Goal: Information Seeking & Learning: Learn about a topic

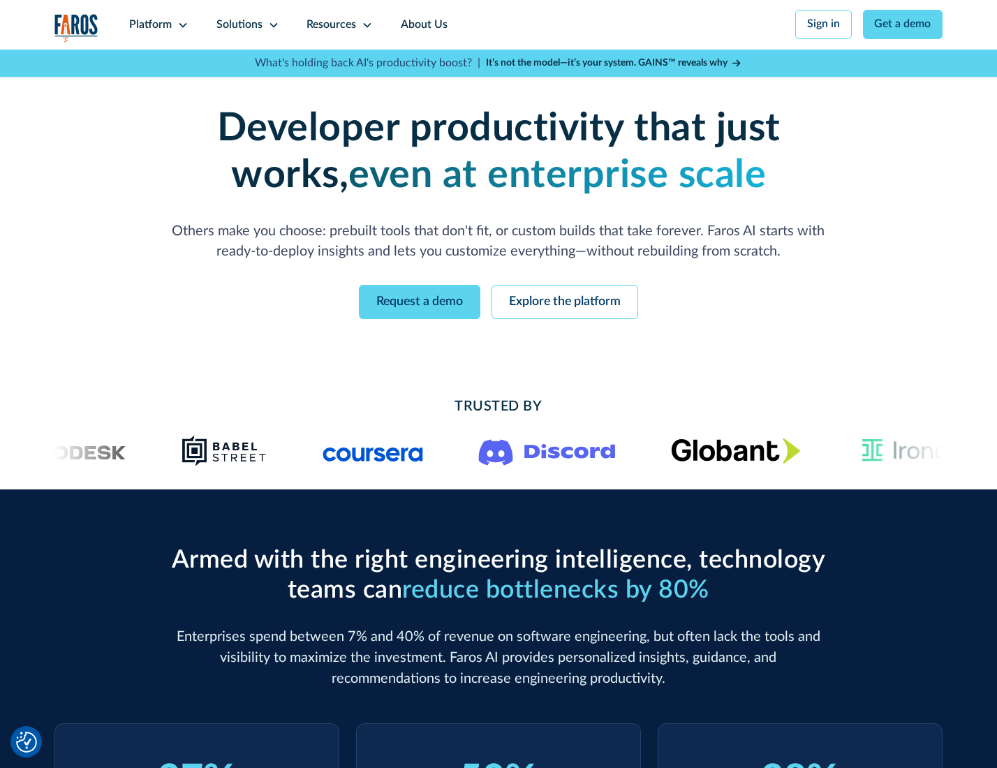
click at [181, 24] on icon at bounding box center [182, 25] width 11 height 11
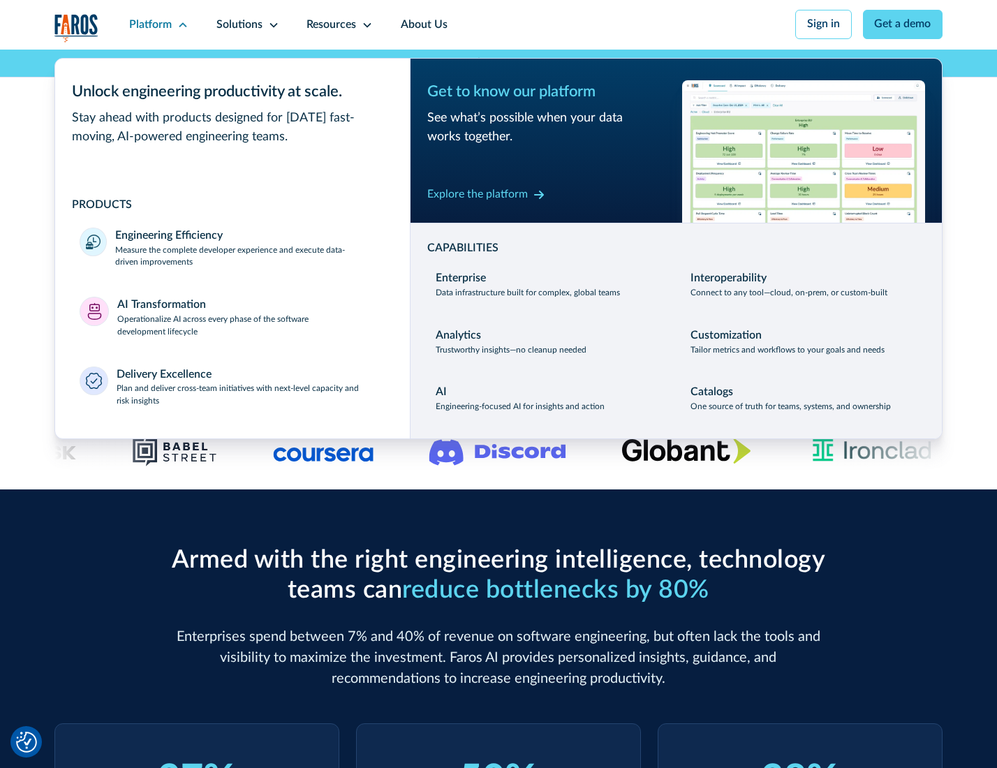
click at [249, 258] on p "Measure the complete developer experience and execute data-driven improvements" at bounding box center [250, 256] width 270 height 25
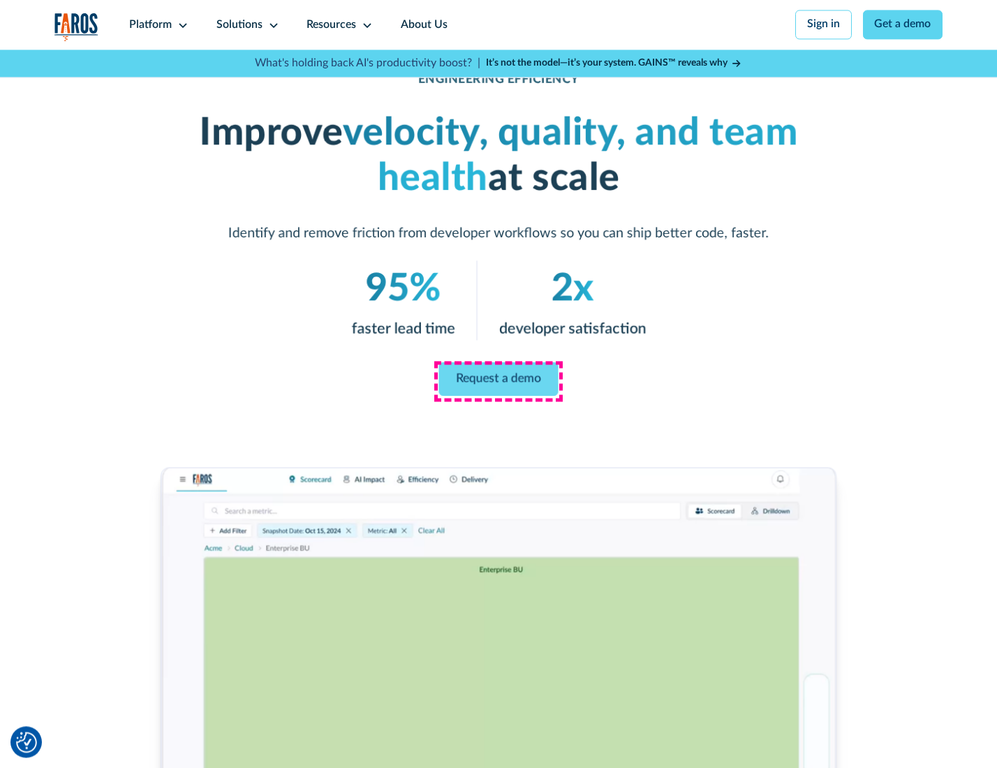
click at [498, 381] on link "Request a demo" at bounding box center [498, 379] width 119 height 34
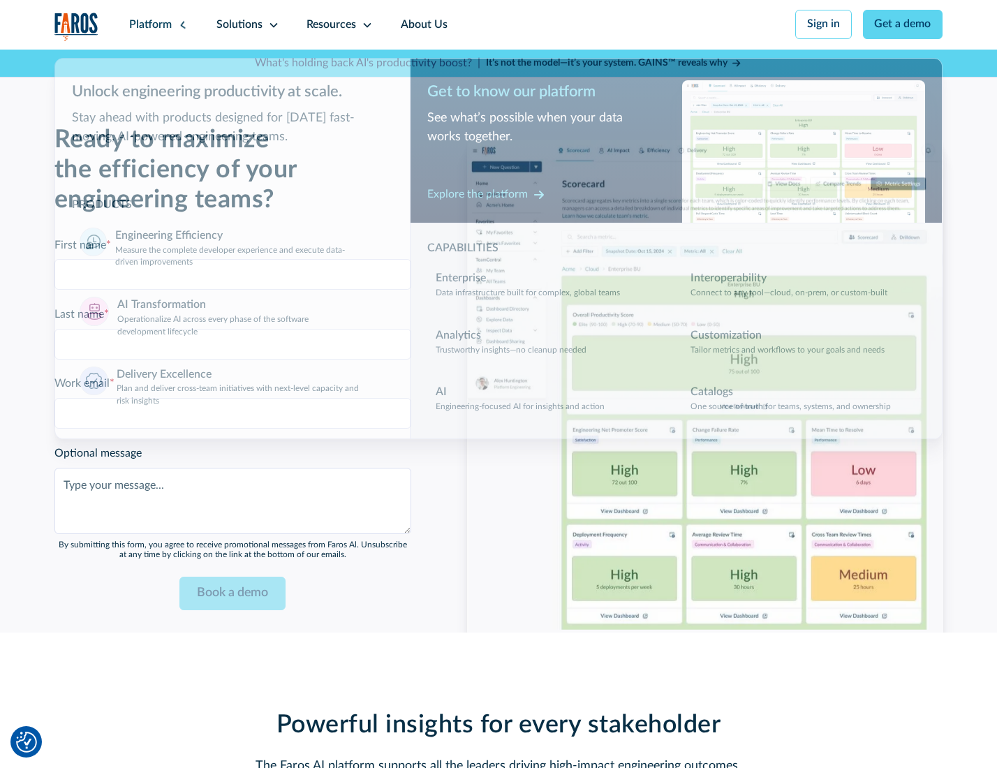
scroll to position [3040, 0]
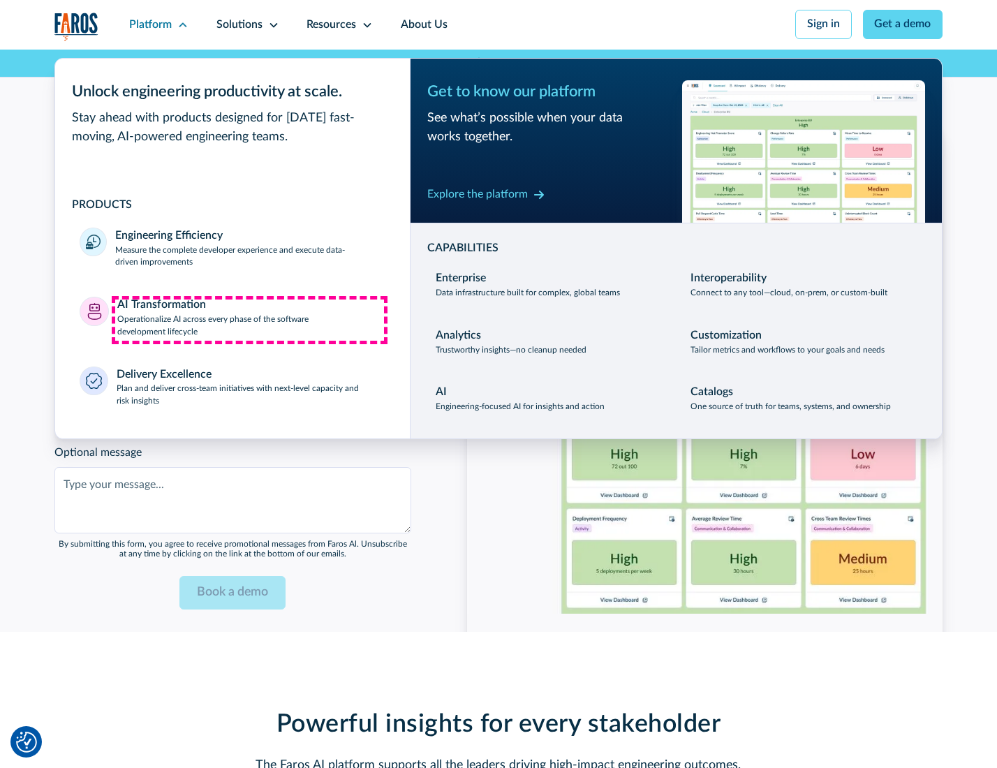
click at [249, 320] on p "Operationalize AI across every phase of the software development lifecycle" at bounding box center [251, 326] width 268 height 25
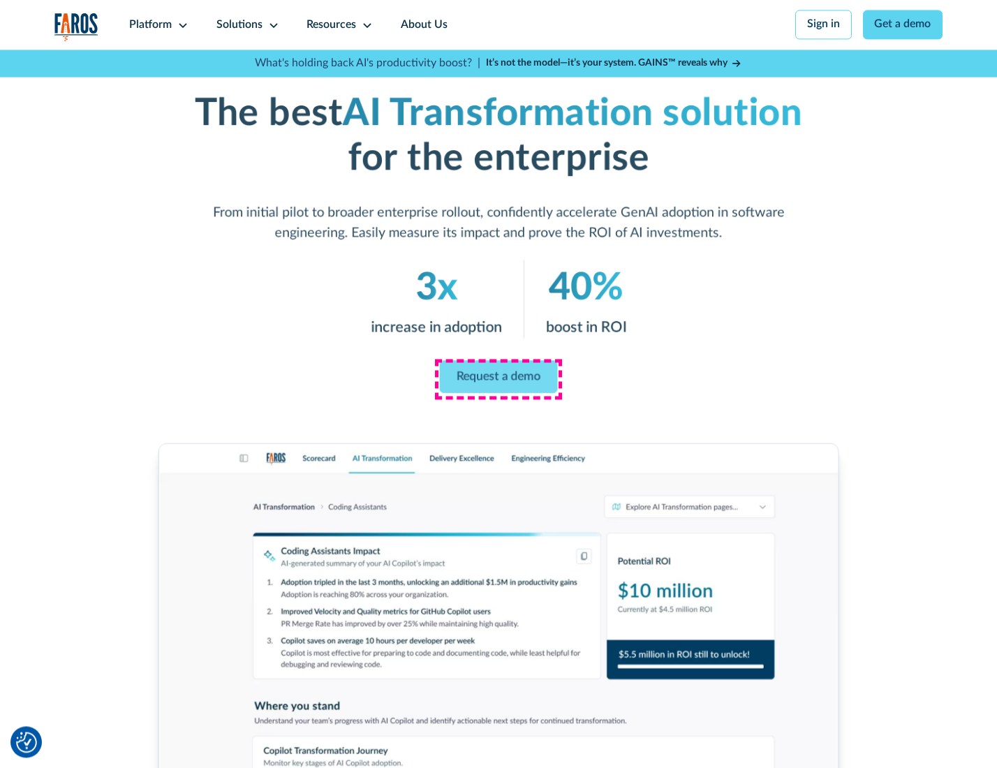
click at [498, 379] on link "Request a demo" at bounding box center [499, 376] width 118 height 33
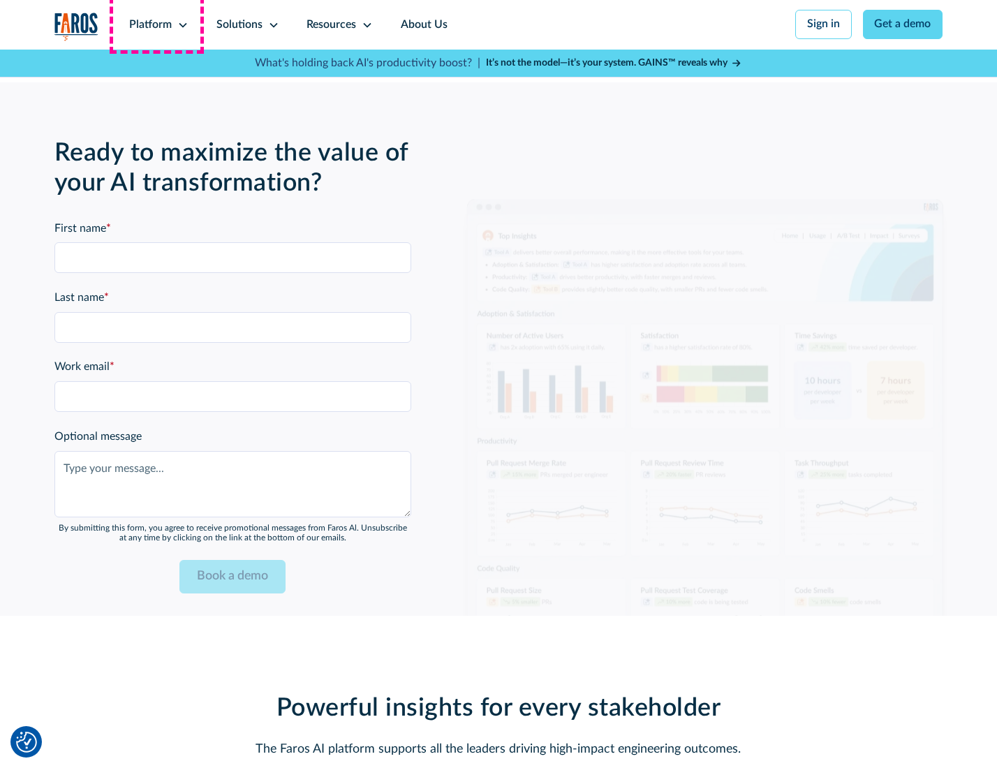
click at [156, 24] on div "Platform" at bounding box center [150, 25] width 43 height 17
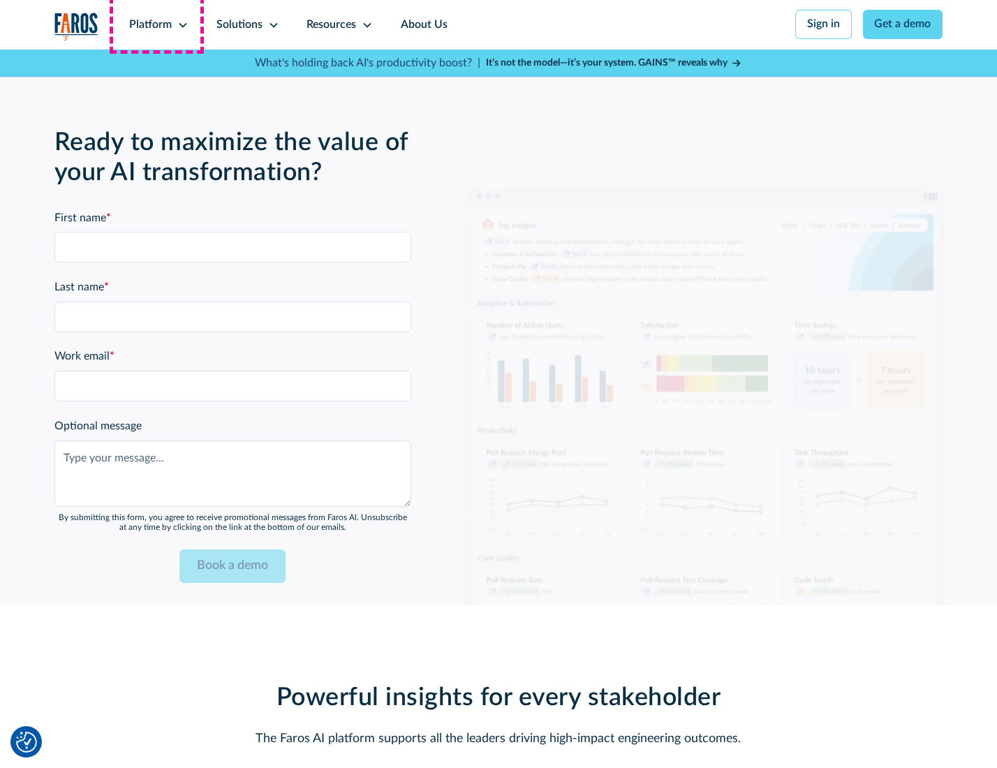
scroll to position [3377, 0]
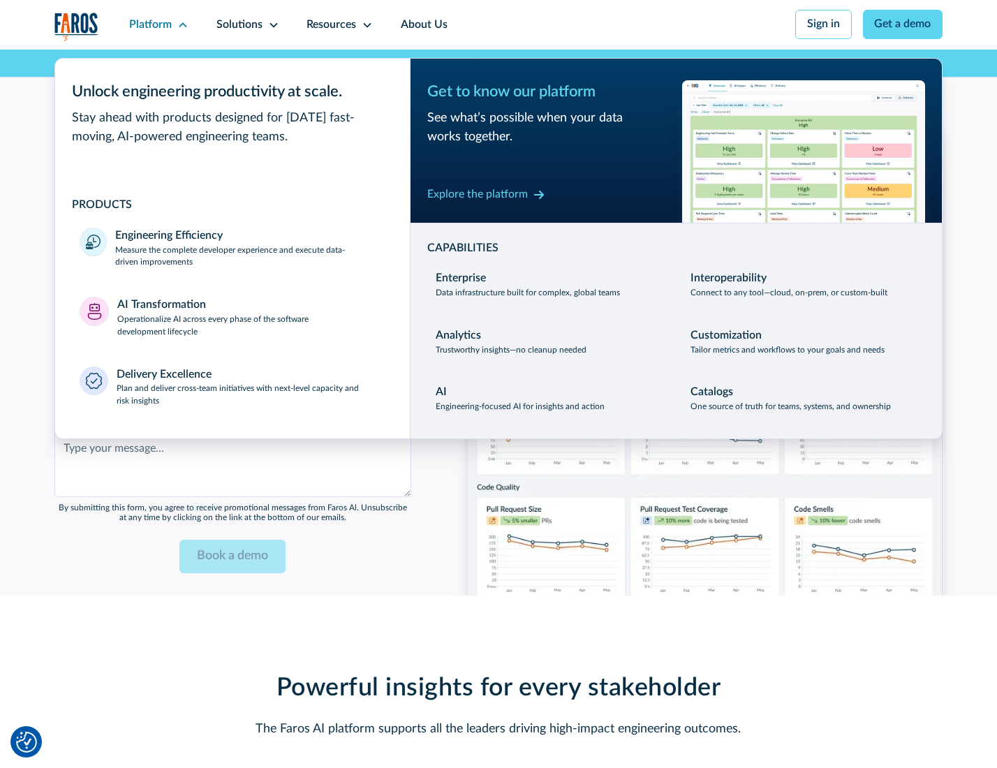
click at [477, 196] on div "Explore the platform" at bounding box center [477, 194] width 101 height 17
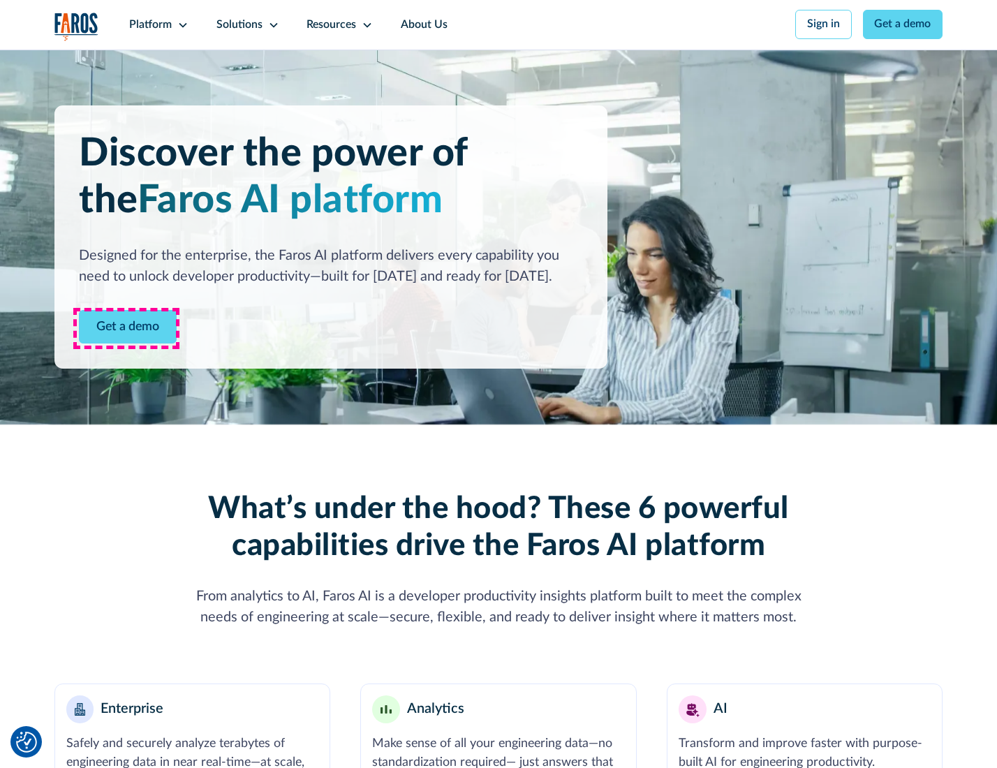
click at [126, 328] on link "Get a demo" at bounding box center [128, 327] width 98 height 34
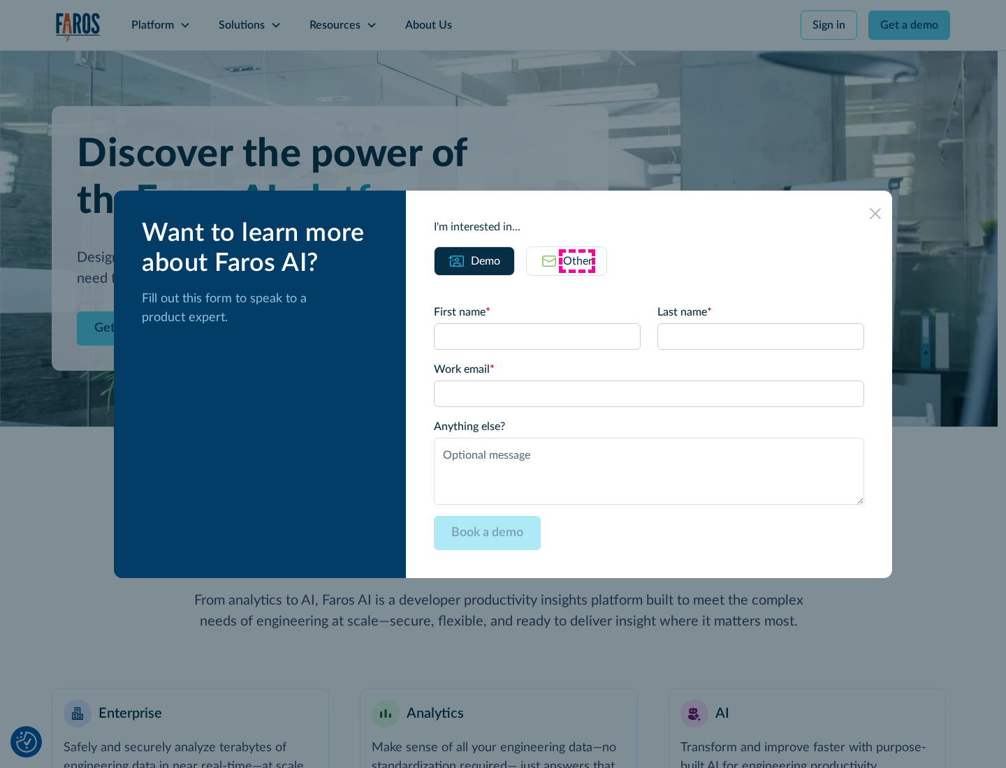
click at [577, 260] on div "Other" at bounding box center [577, 261] width 29 height 17
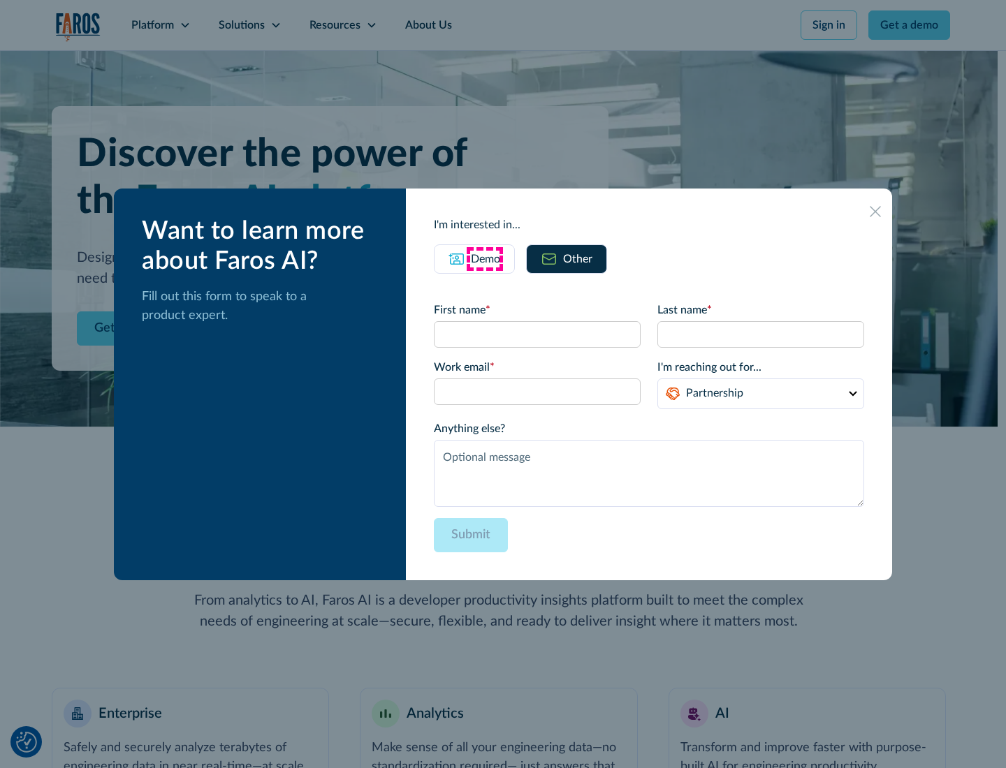
click at [484, 258] on div "Demo" at bounding box center [485, 259] width 29 height 17
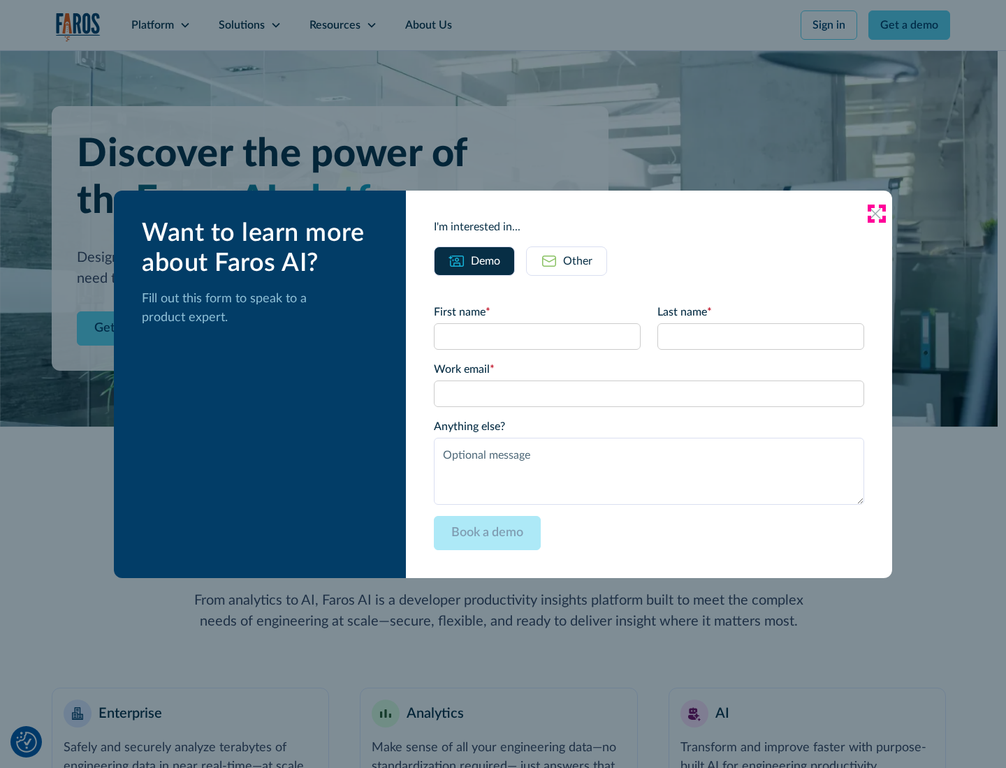
click at [876, 213] on icon at bounding box center [874, 213] width 11 height 11
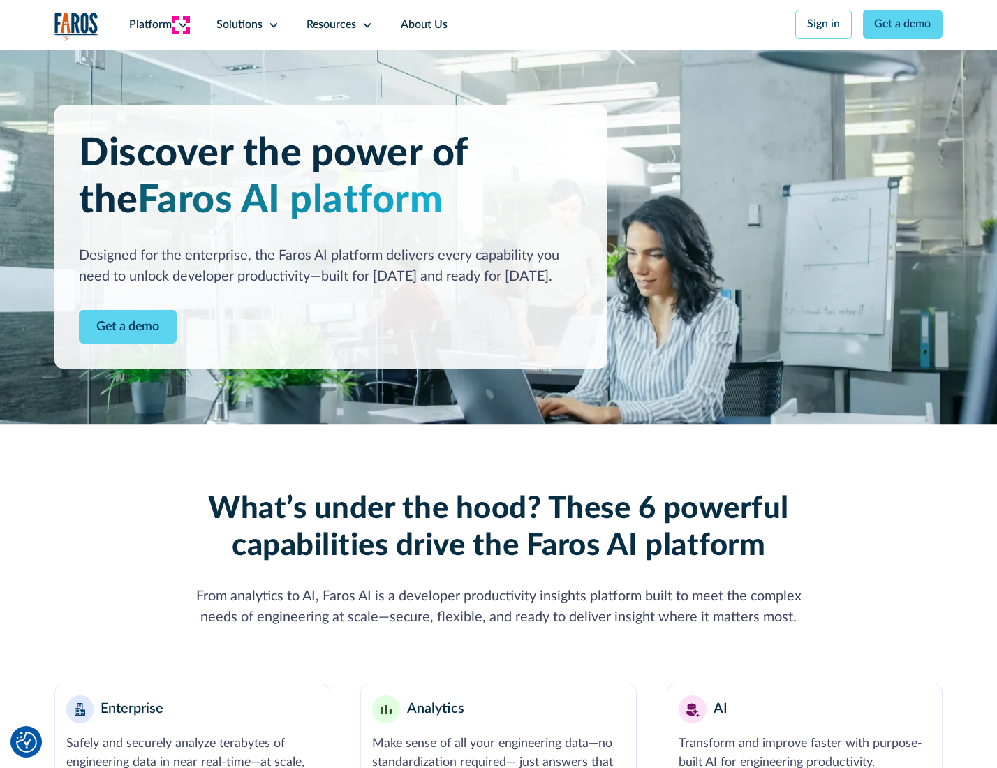
click at [181, 24] on icon at bounding box center [182, 25] width 11 height 11
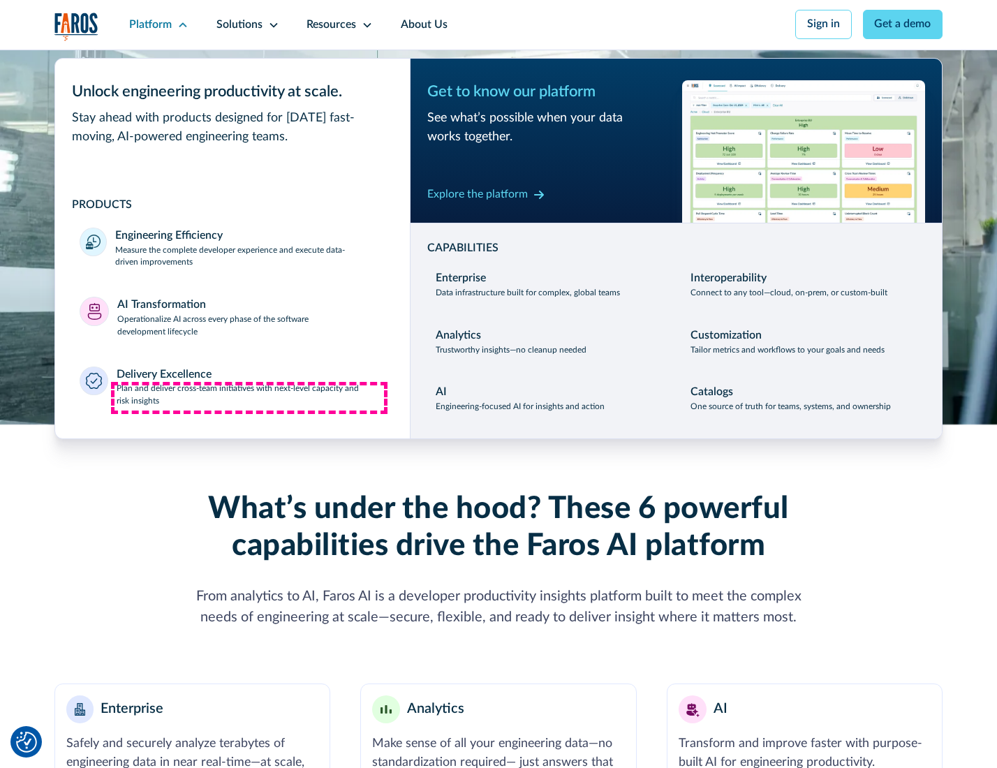
click at [249, 398] on p "Plan and deliver cross-team initiatives with next-level capacity and risk insig…" at bounding box center [251, 395] width 269 height 25
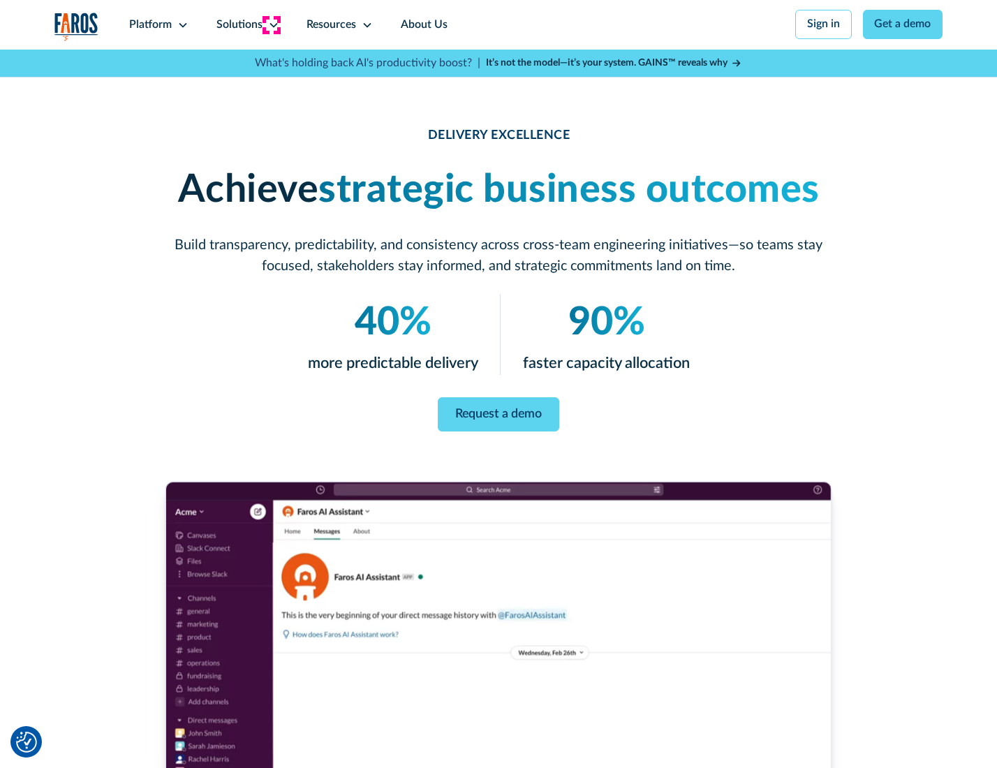
click at [271, 24] on icon at bounding box center [273, 25] width 11 height 11
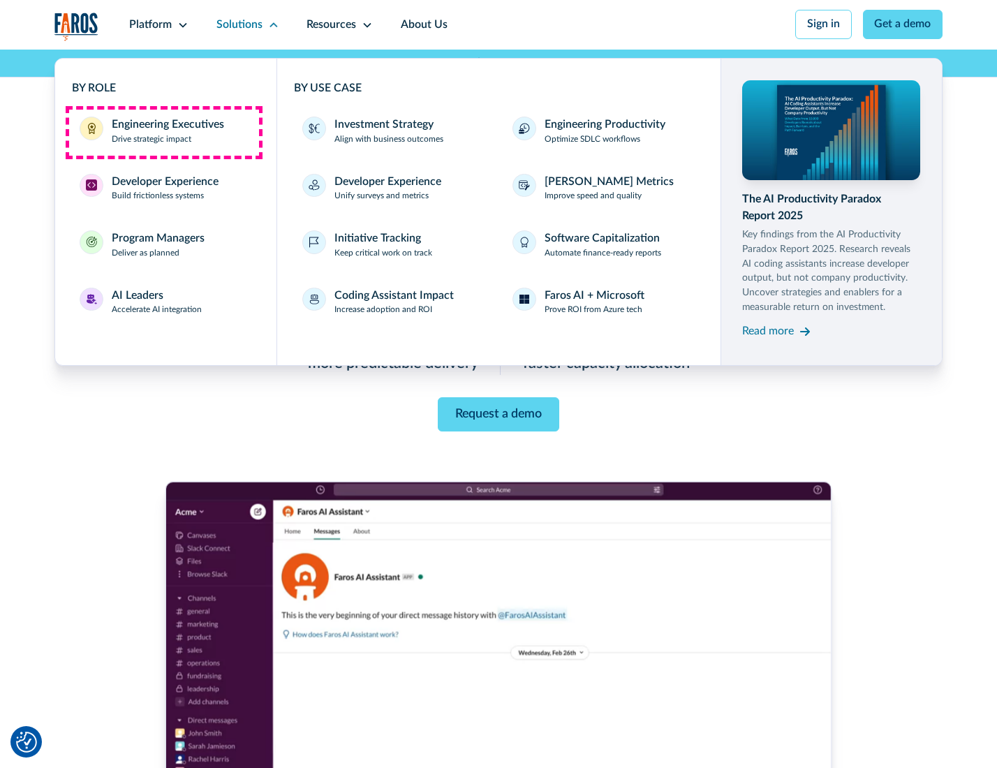
click at [163, 132] on div "Engineering Executives" at bounding box center [168, 125] width 112 height 17
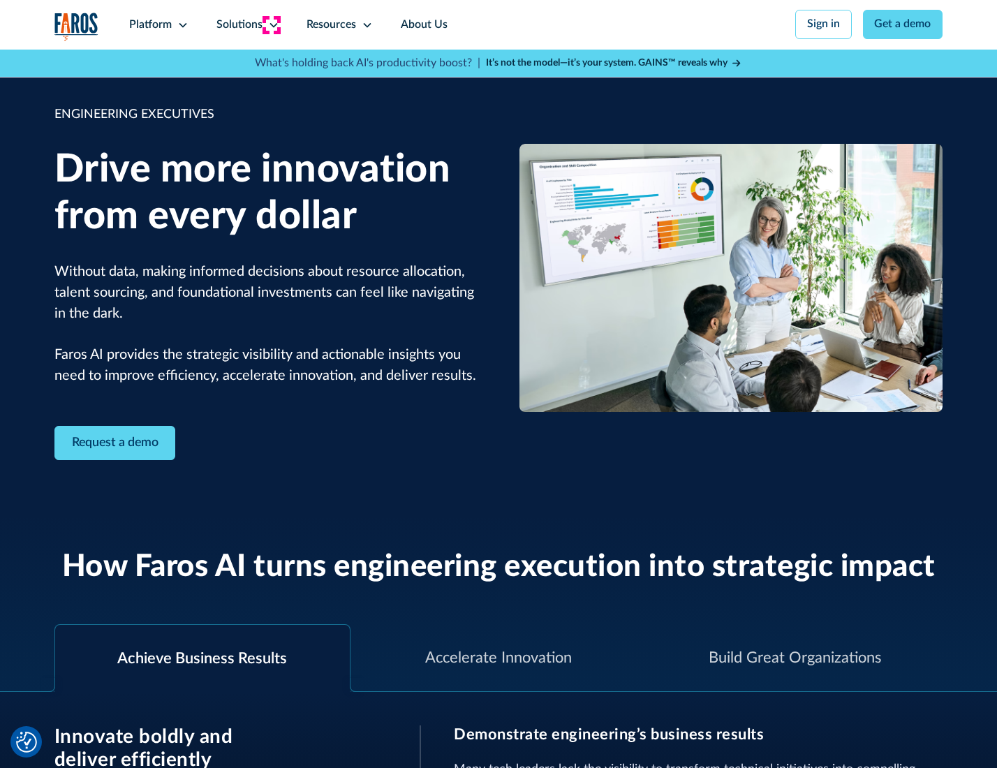
click at [271, 24] on icon at bounding box center [273, 25] width 11 height 11
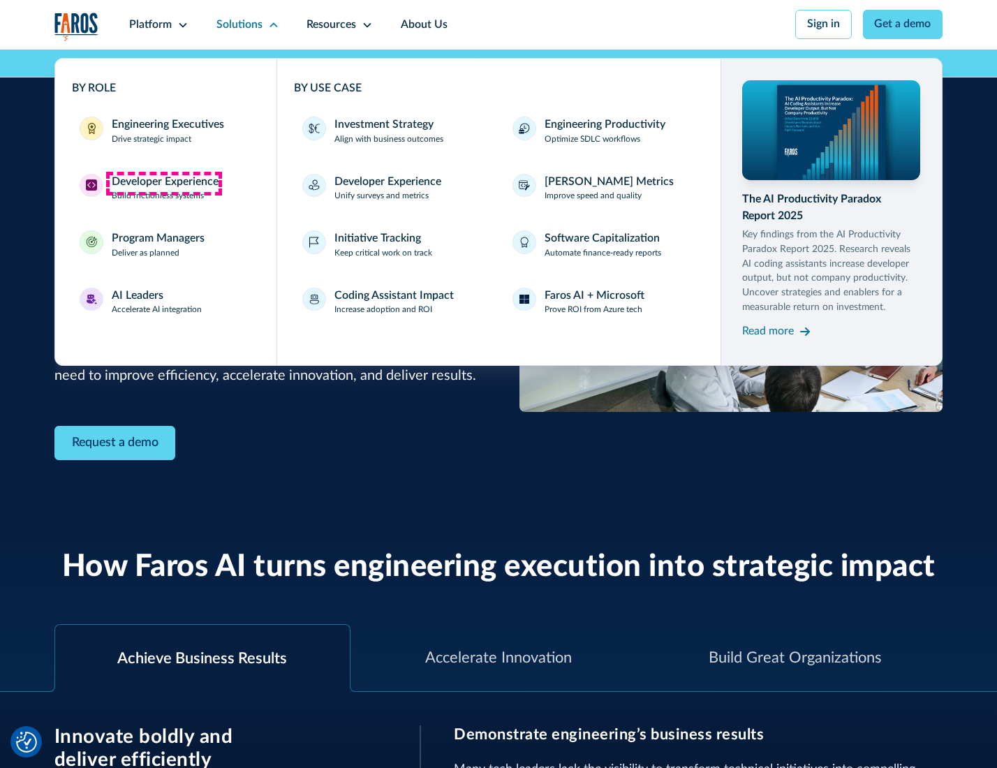
click at [163, 183] on div "Developer Experience" at bounding box center [165, 182] width 107 height 17
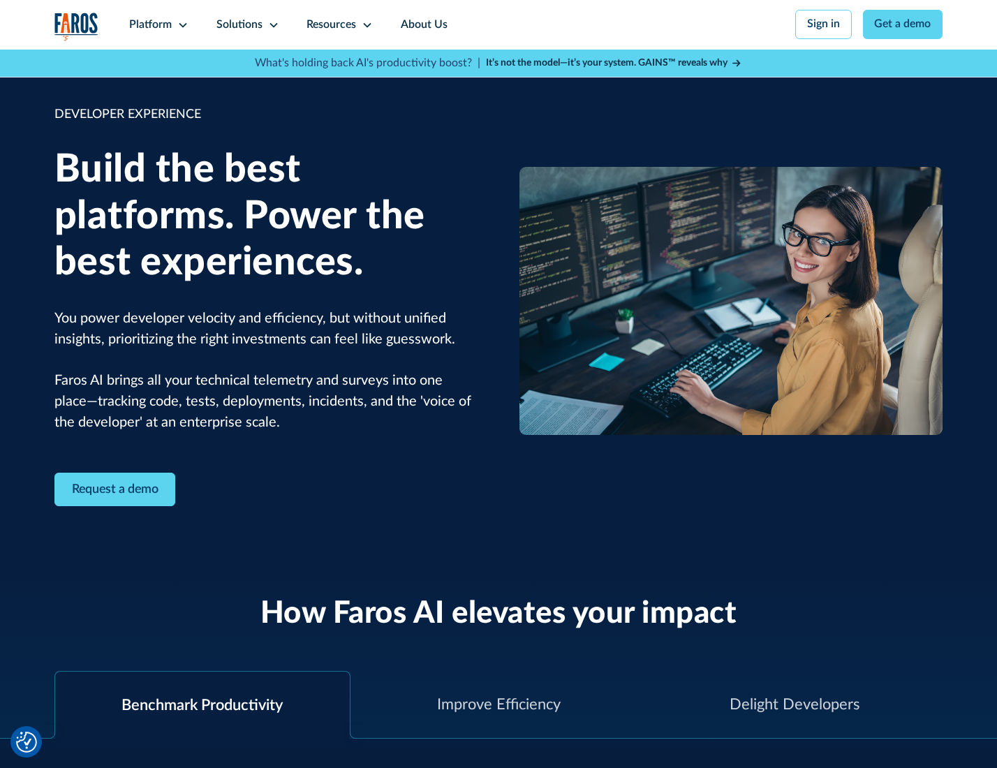
click at [246, 24] on div "Solutions" at bounding box center [239, 25] width 46 height 17
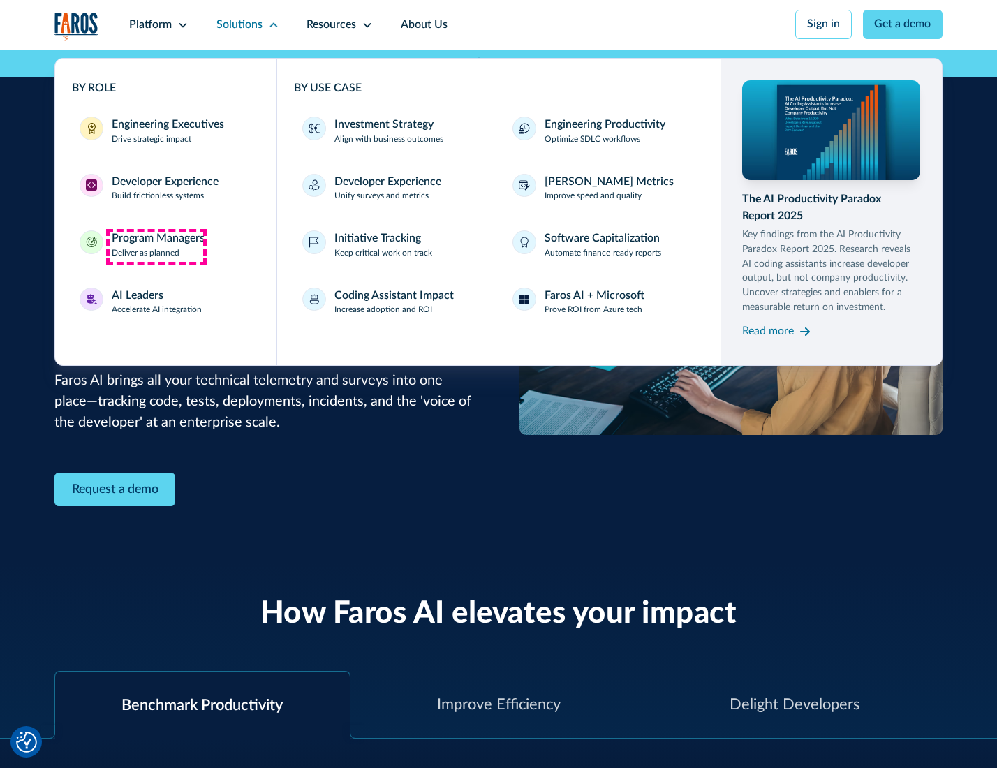
click at [156, 247] on div "Program Managers" at bounding box center [158, 238] width 93 height 17
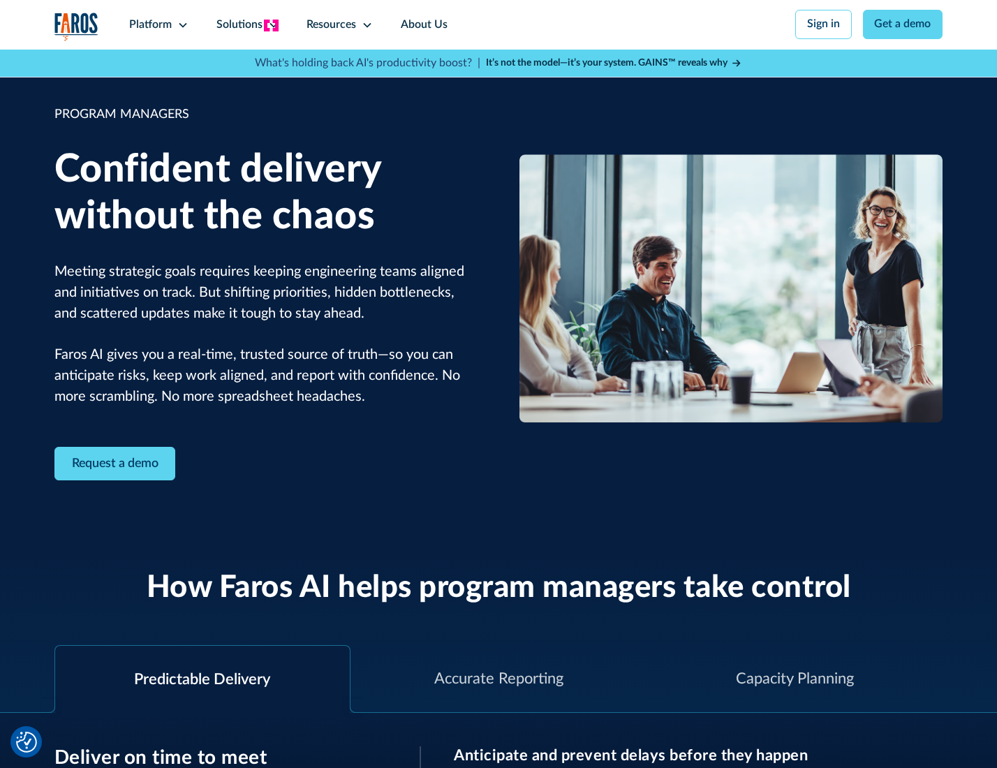
click at [271, 25] on icon at bounding box center [273, 25] width 11 height 11
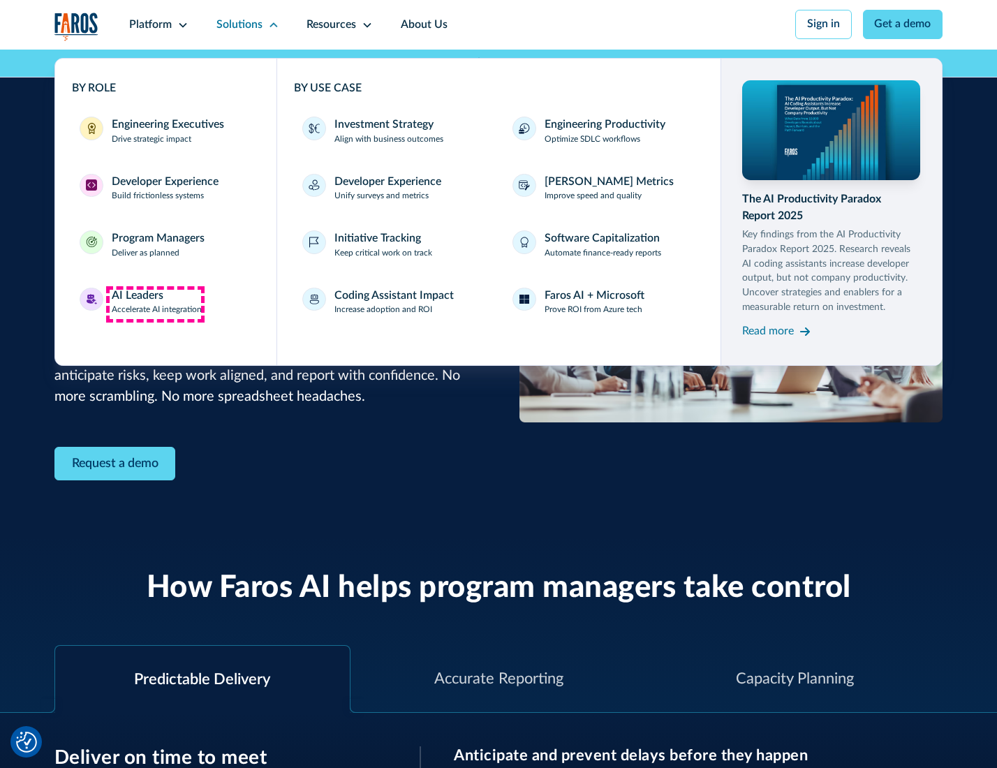
click at [155, 304] on div "AI Leaders" at bounding box center [138, 296] width 52 height 17
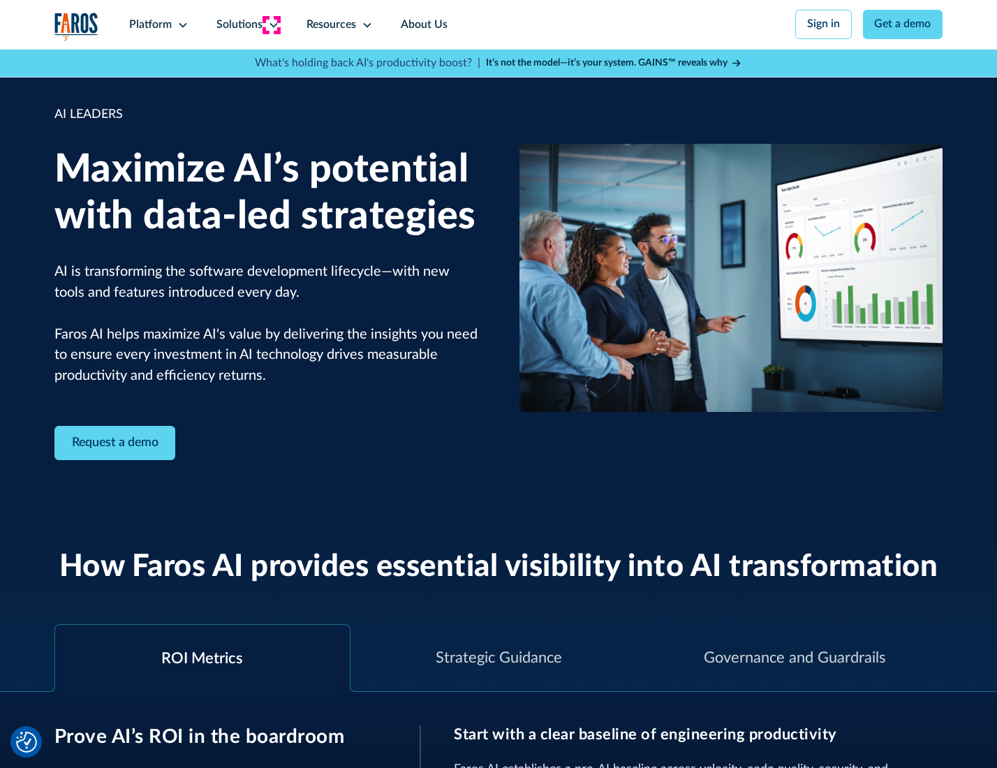
click at [271, 24] on icon at bounding box center [273, 25] width 11 height 11
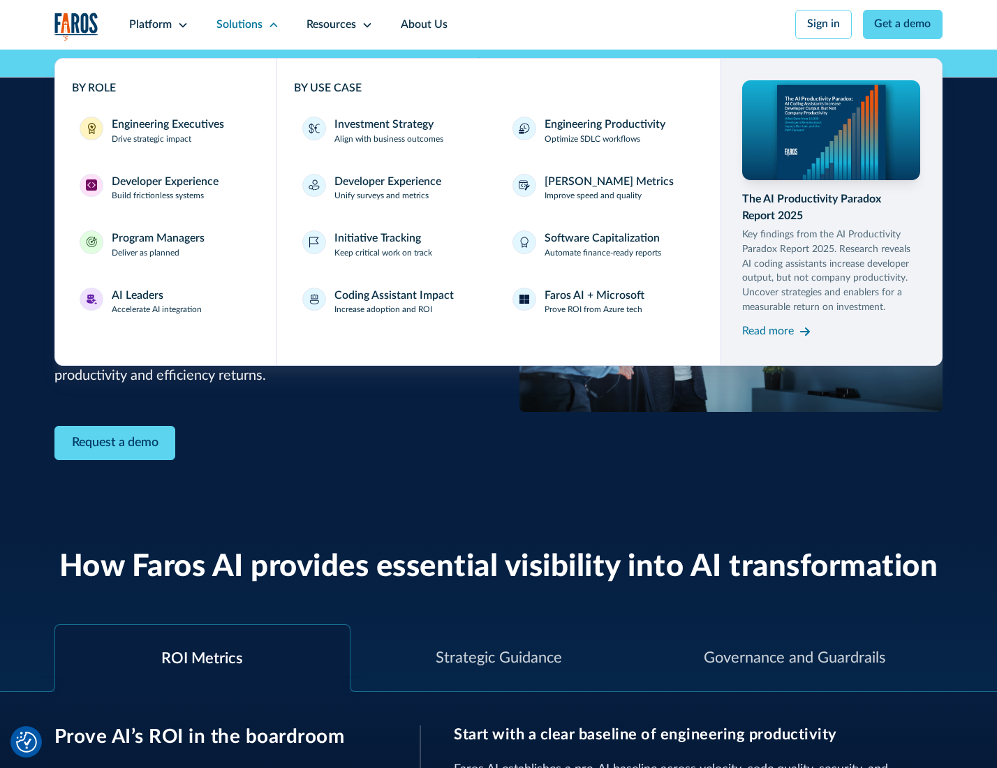
click at [383, 126] on div "Investment Strategy" at bounding box center [384, 125] width 99 height 17
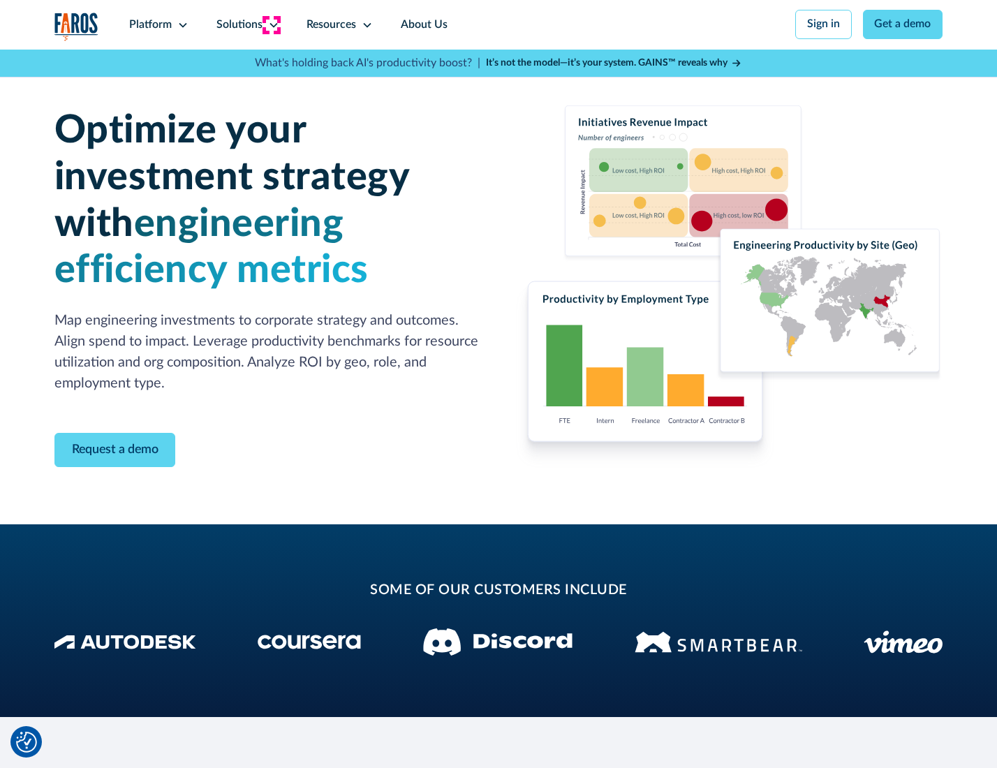
click at [271, 24] on icon at bounding box center [273, 25] width 11 height 11
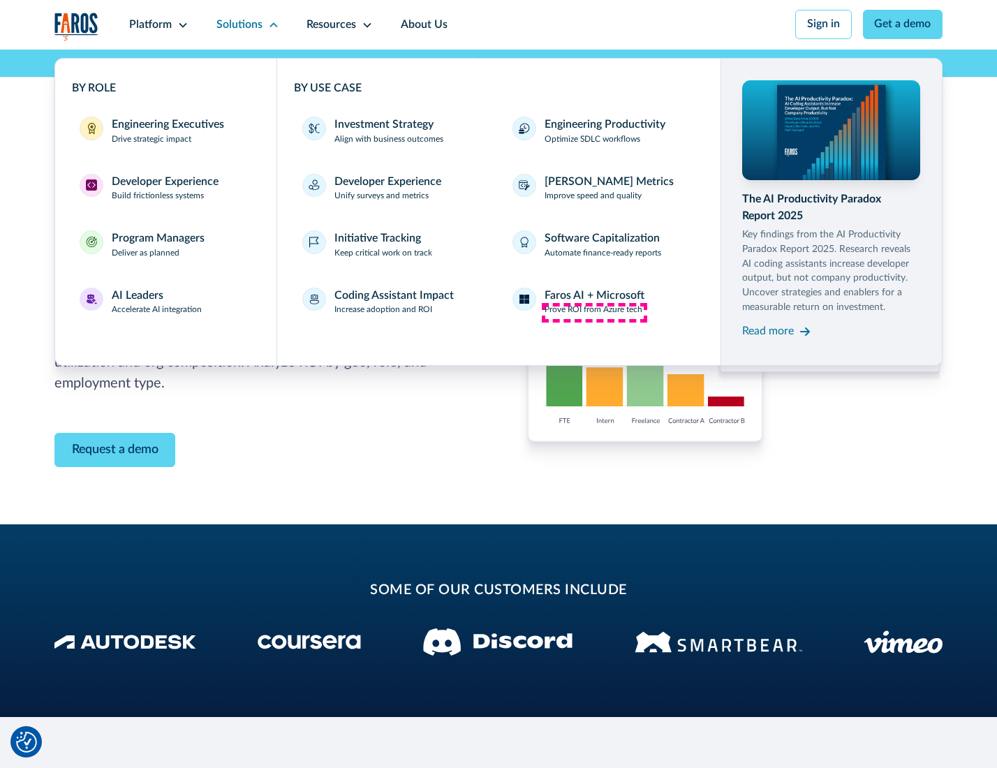
click at [594, 312] on p "Prove ROI from Azure tech" at bounding box center [594, 310] width 98 height 13
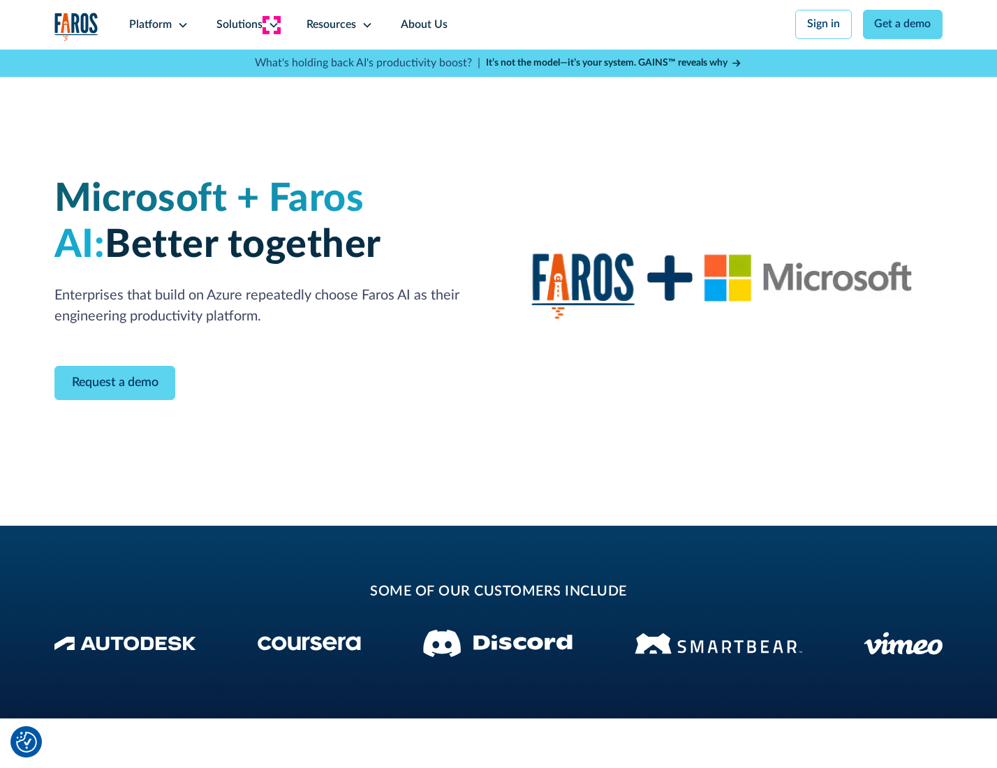
click at [271, 24] on icon at bounding box center [273, 25] width 11 height 11
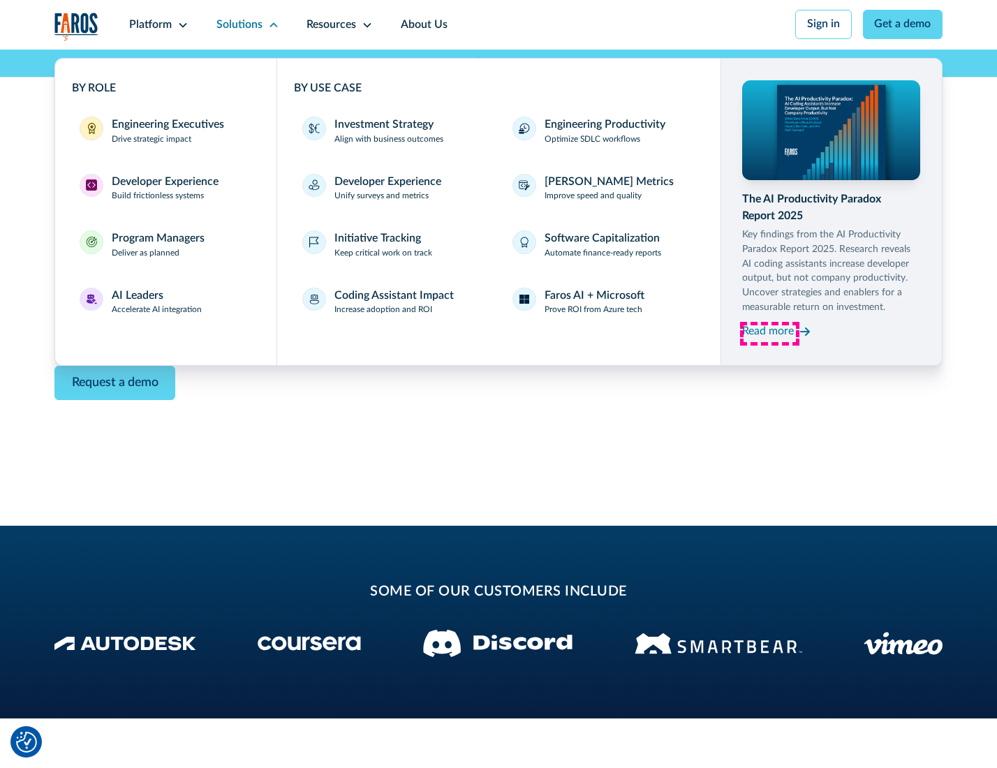
click at [770, 334] on div "Read more" at bounding box center [768, 331] width 52 height 17
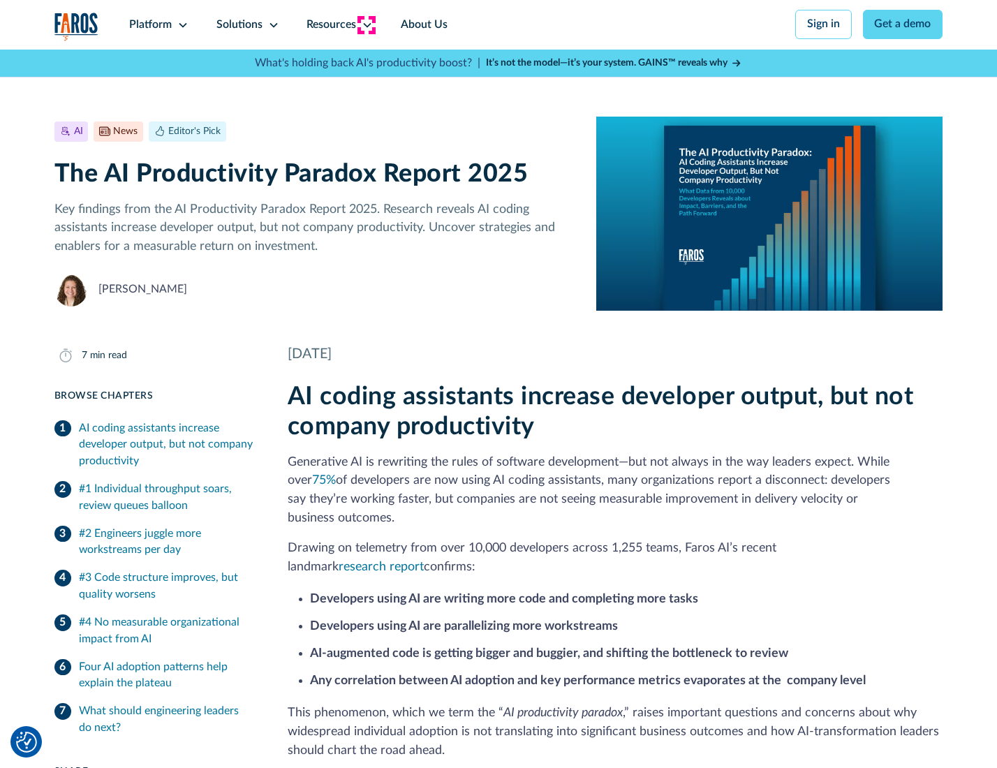
click at [366, 24] on icon at bounding box center [367, 25] width 11 height 11
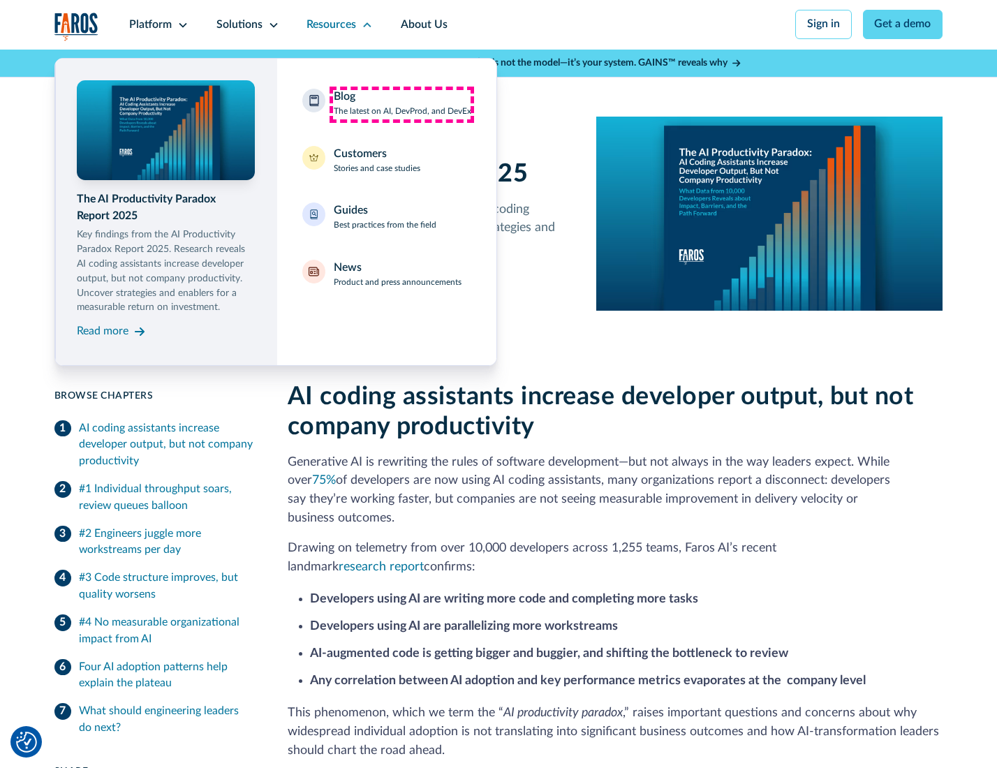
click at [402, 104] on div "Blog The latest on AI, DevProd, and DevEx" at bounding box center [403, 103] width 138 height 29
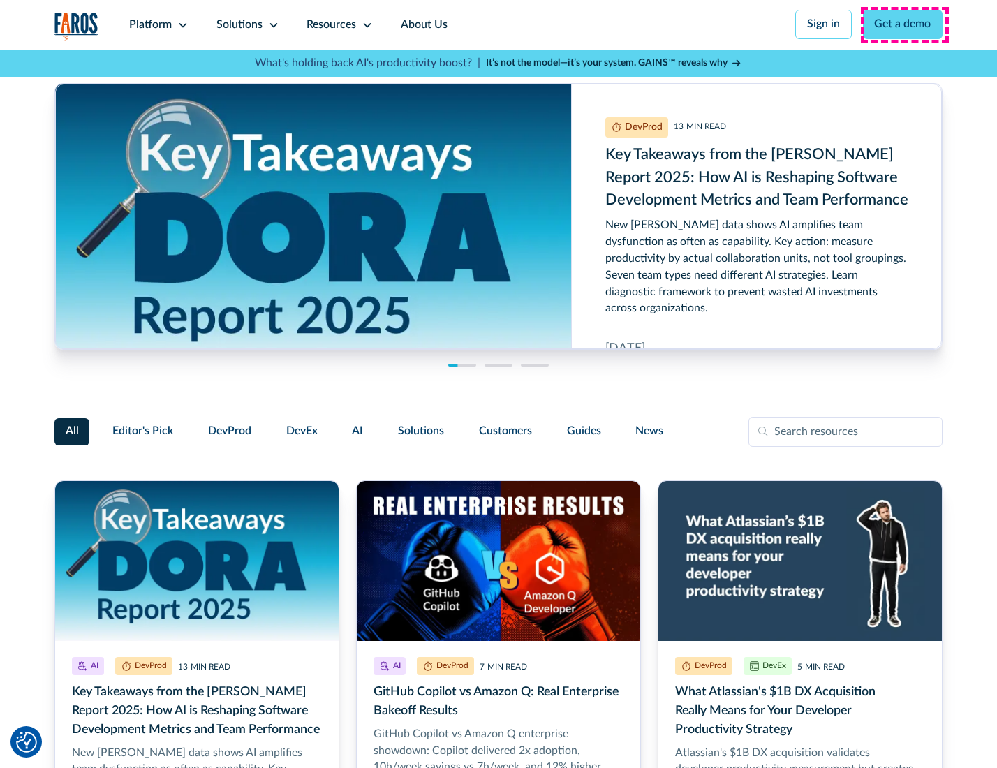
click at [904, 24] on link "Get a demo" at bounding box center [903, 24] width 80 height 29
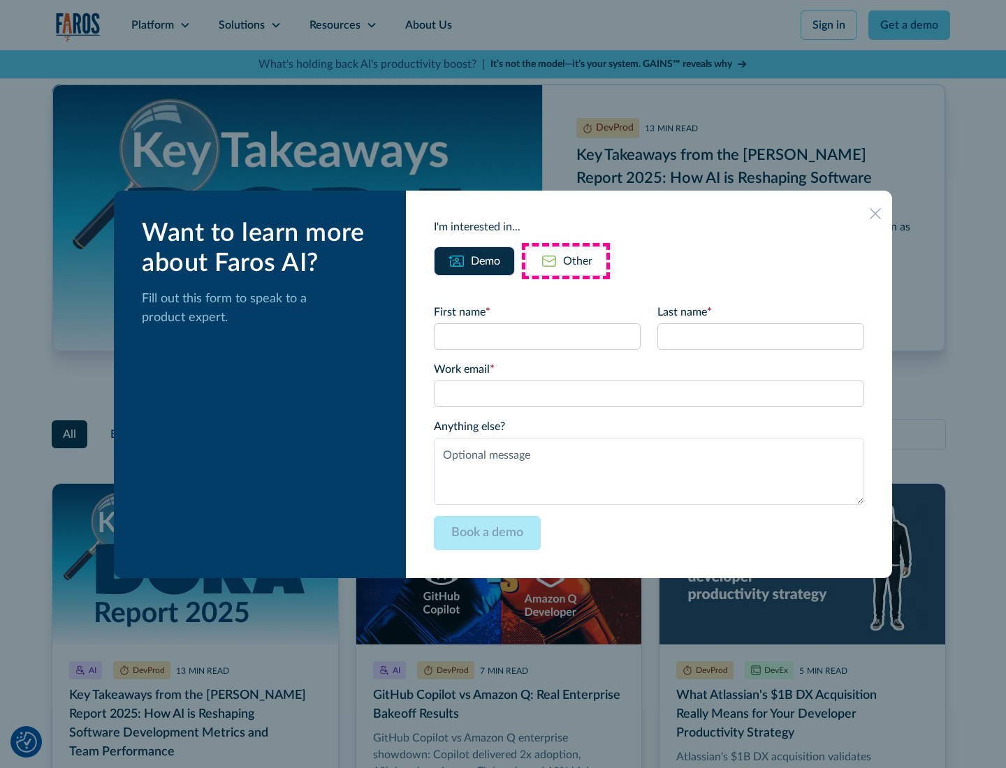
click at [566, 260] on div "Other" at bounding box center [577, 261] width 29 height 17
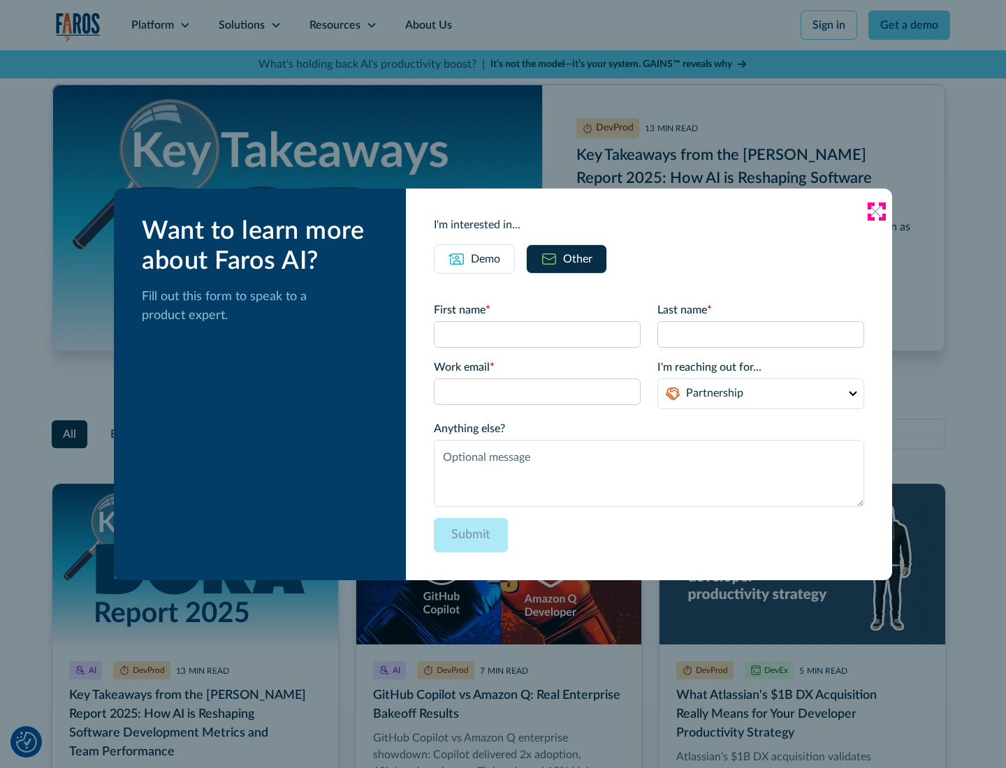
click at [876, 211] on icon at bounding box center [874, 211] width 11 height 11
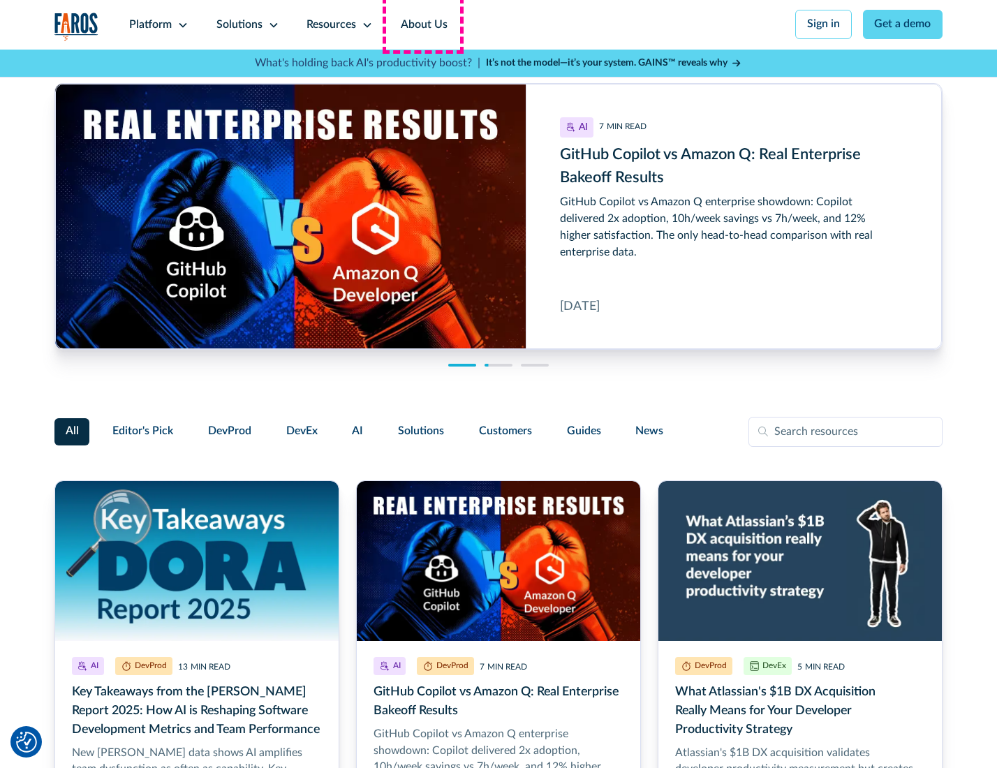
click at [423, 24] on link "About Us" at bounding box center [424, 25] width 75 height 50
